Goal: Task Accomplishment & Management: Complete application form

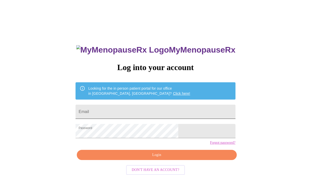
click at [114, 112] on input "Email" at bounding box center [156, 112] width 160 height 14
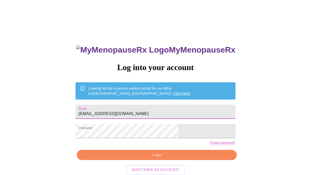
type input "[EMAIL_ADDRESS][DOMAIN_NAME]"
click at [123, 158] on span "Login" at bounding box center [157, 155] width 148 height 6
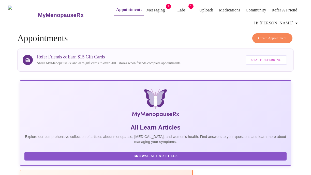
click at [148, 8] on link "Messaging" at bounding box center [155, 10] width 19 height 7
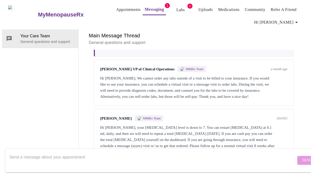
click at [284, 20] on span "Hi [PERSON_NAME]" at bounding box center [276, 22] width 45 height 7
click at [291, 20] on li "Settings" at bounding box center [289, 20] width 23 height 9
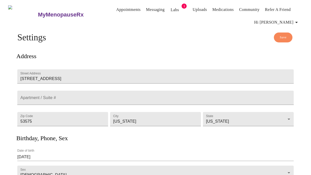
click at [116, 8] on link "Appointments" at bounding box center [128, 9] width 24 height 7
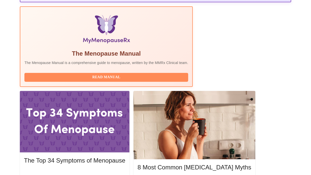
scroll to position [165, 0]
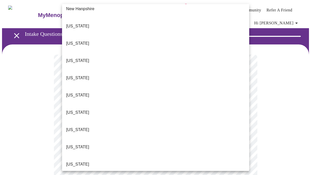
scroll to position [498, 0]
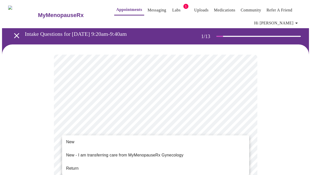
click at [187, 166] on li "Return" at bounding box center [155, 168] width 187 height 9
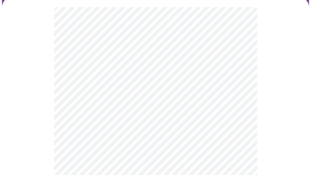
scroll to position [51, 0]
